Goal: Transaction & Acquisition: Subscribe to service/newsletter

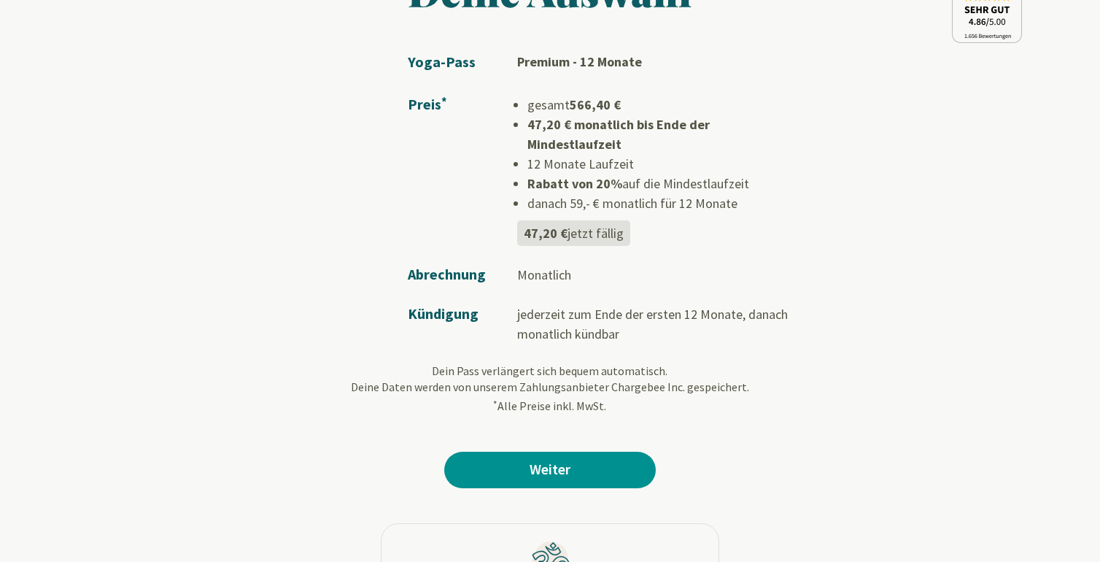
scroll to position [134, 0]
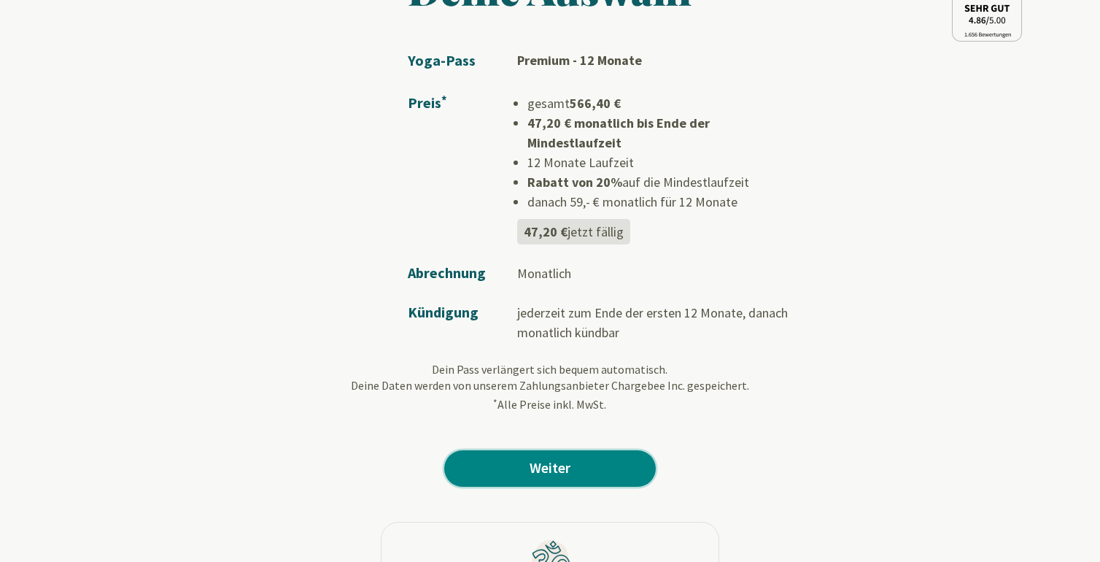
click at [619, 450] on link "Weiter" at bounding box center [550, 468] width 212 height 36
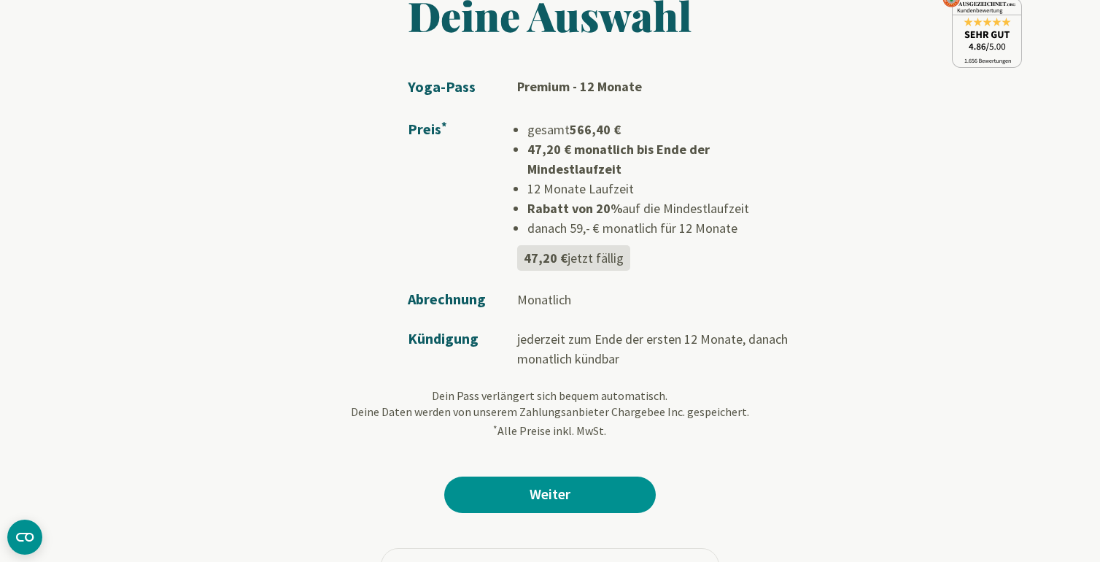
scroll to position [172, 0]
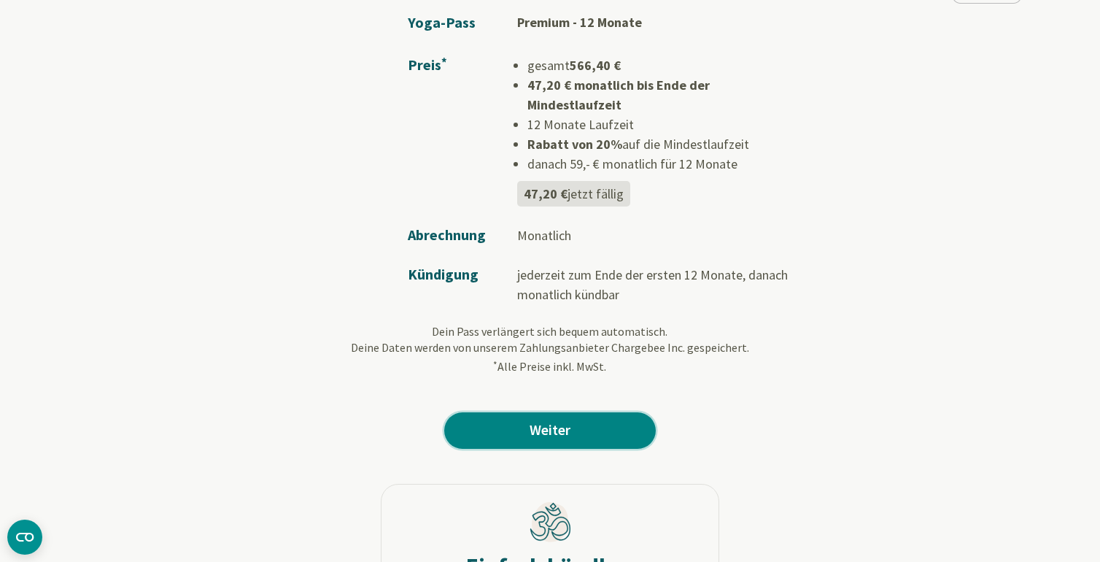
click at [533, 415] on link "Weiter" at bounding box center [550, 430] width 212 height 36
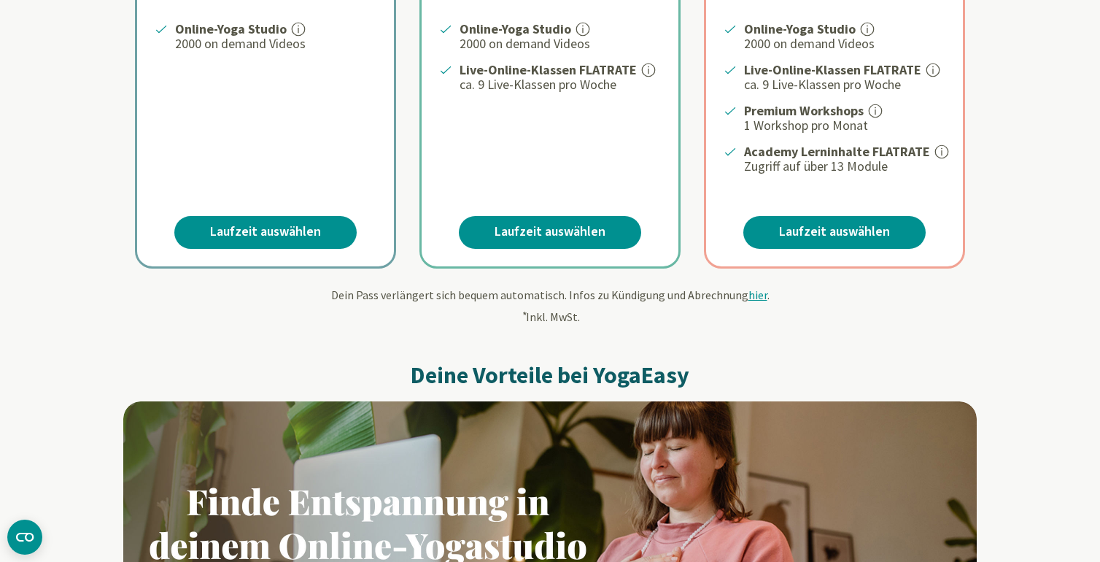
scroll to position [441, 0]
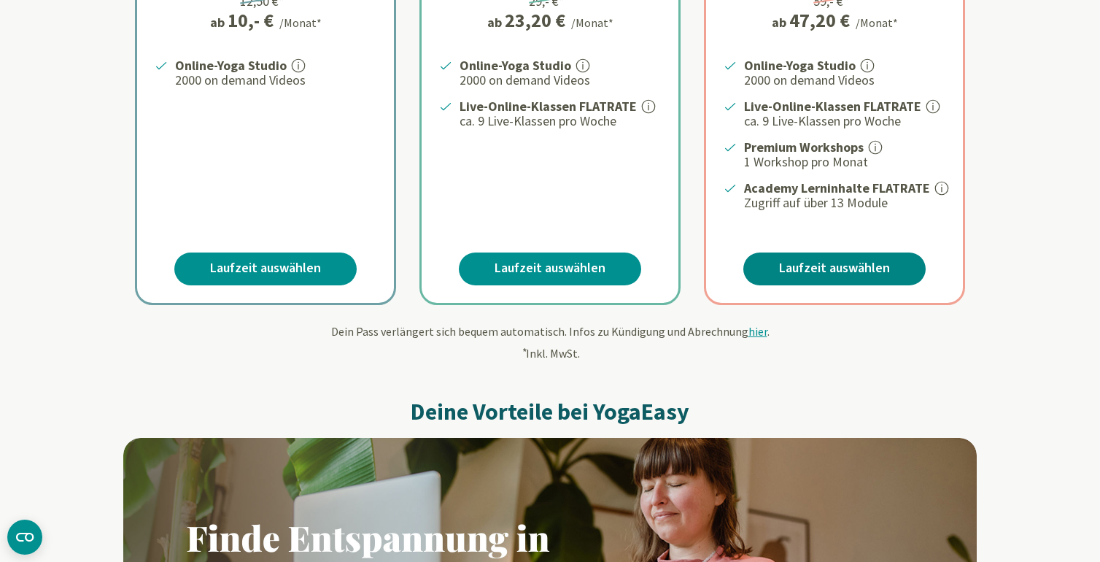
click at [860, 263] on link "Laufzeit auswählen" at bounding box center [835, 268] width 182 height 33
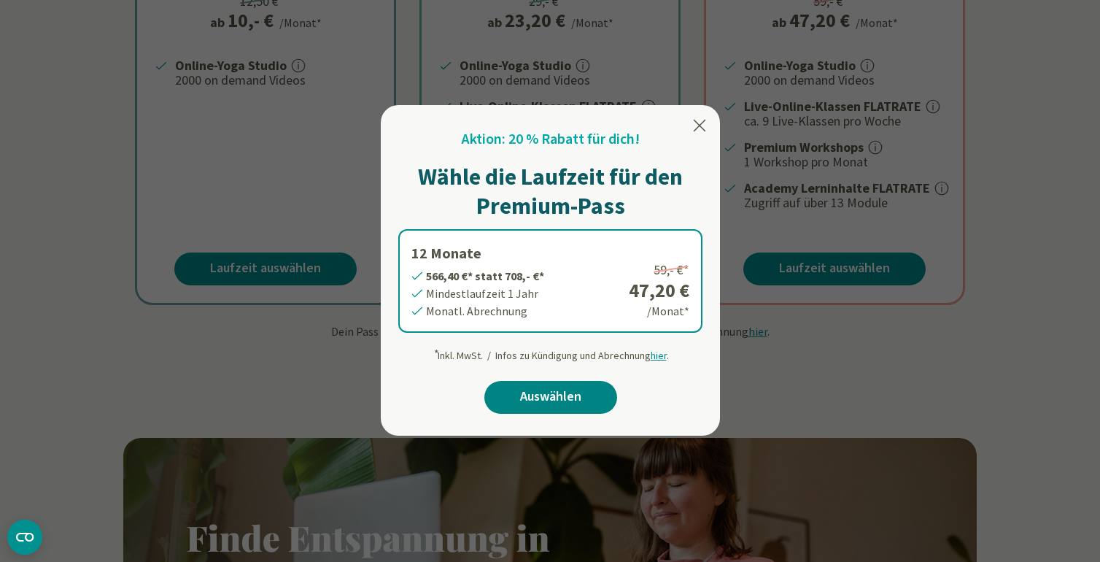
click at [552, 387] on link "Auswählen" at bounding box center [550, 397] width 133 height 33
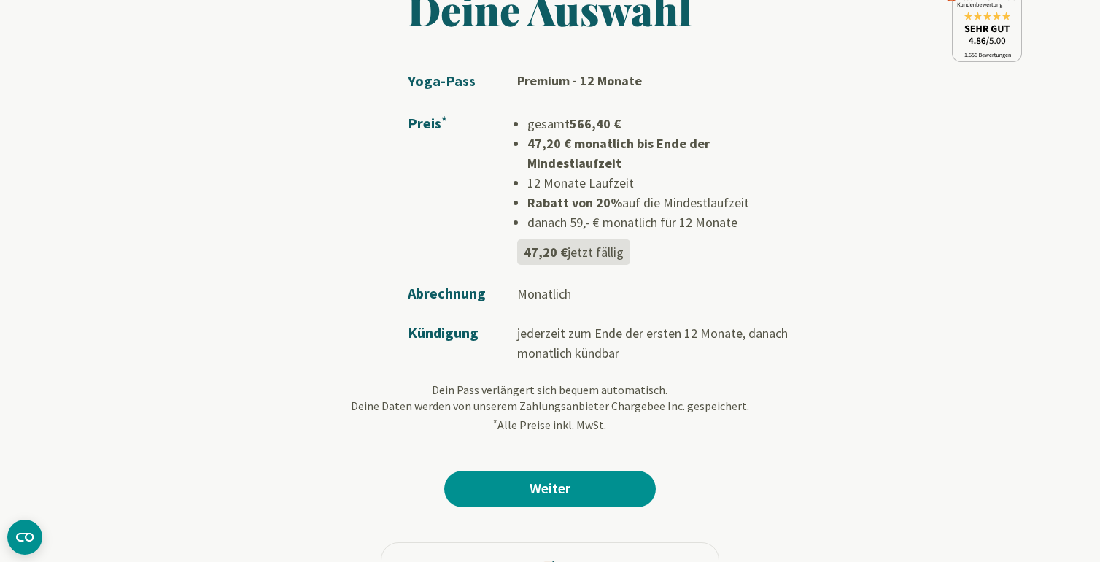
scroll to position [310, 0]
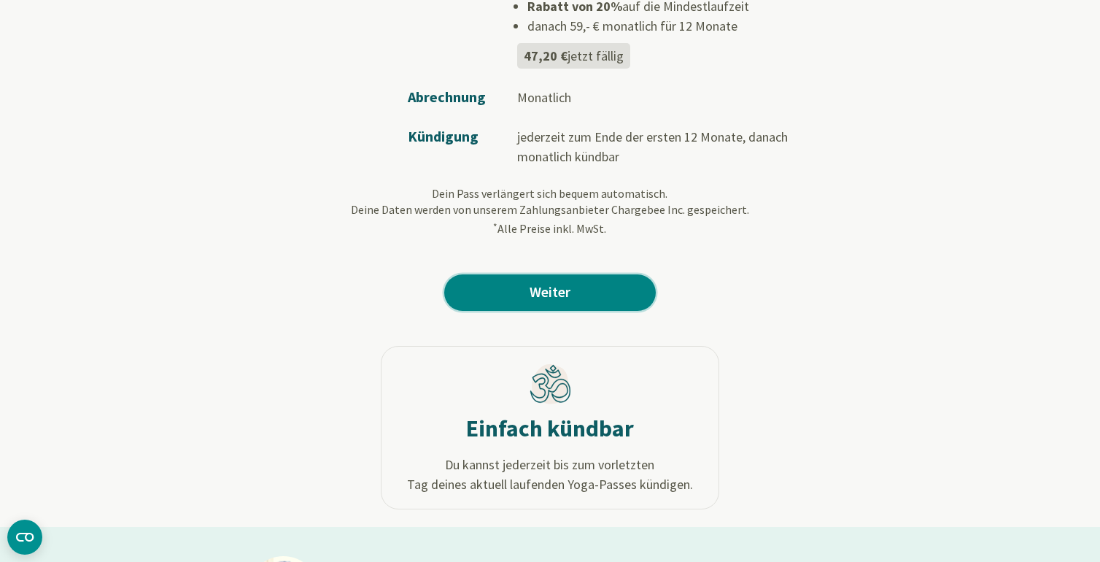
click at [564, 274] on link "Weiter" at bounding box center [550, 292] width 212 height 36
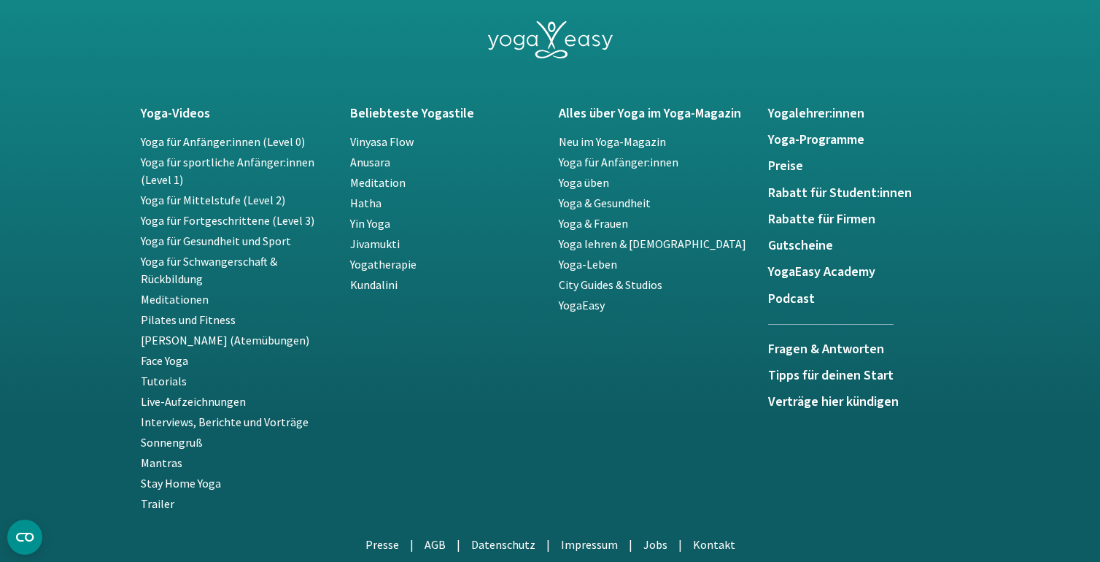
scroll to position [3056, 0]
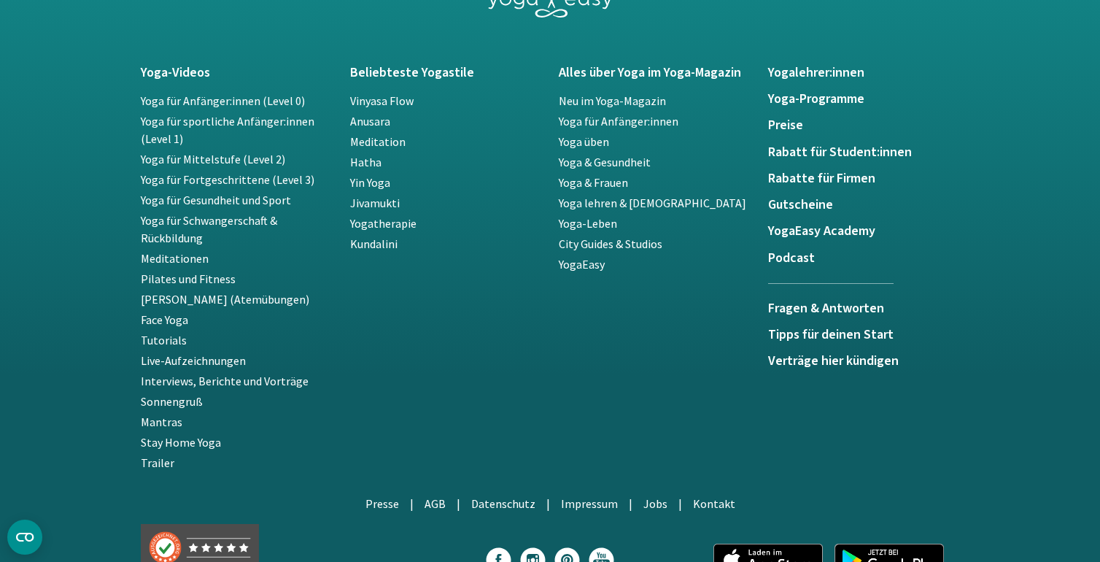
click at [166, 333] on link "Tutorials" at bounding box center [164, 340] width 46 height 15
